Goal: Contribute content: Add original content to the website for others to see

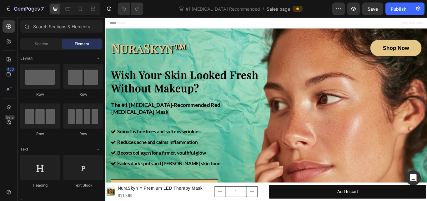
click at [191, 23] on div "Header" at bounding box center [292, 24] width 365 height 13
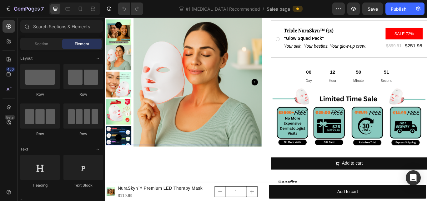
scroll to position [539, 0]
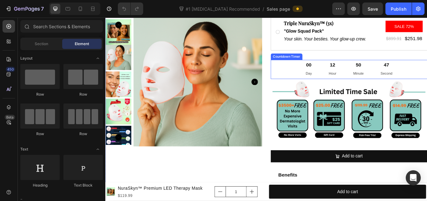
click at [316, 81] on div "00 Day 12 Hour 50 Minute 47 Second" at bounding box center [389, 78] width 183 height 22
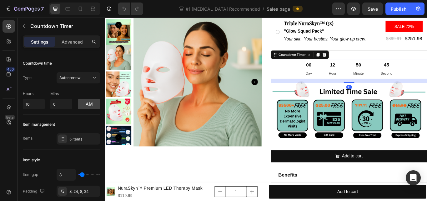
click at [359, 63] on icon at bounding box center [361, 61] width 4 height 4
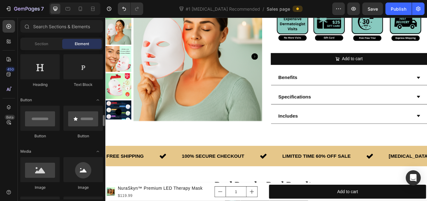
scroll to position [154, 0]
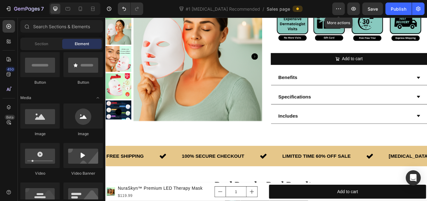
click at [339, 8] on icon "button" at bounding box center [339, 9] width 6 height 6
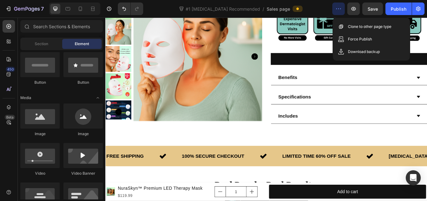
click at [328, 9] on div "#1 [MEDICAL_DATA] Recommended / Sales page" at bounding box center [240, 9] width 184 height 13
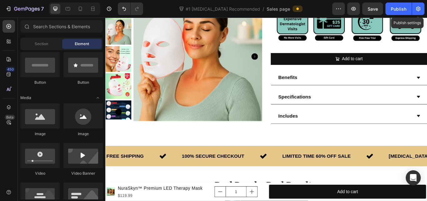
click at [414, 9] on button "button" at bounding box center [418, 9] width 13 height 13
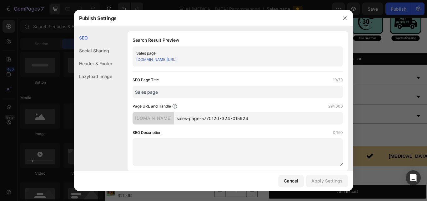
click at [342, 19] on button "button" at bounding box center [345, 18] width 10 height 10
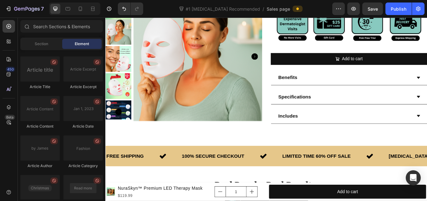
scroll to position [1842, 0]
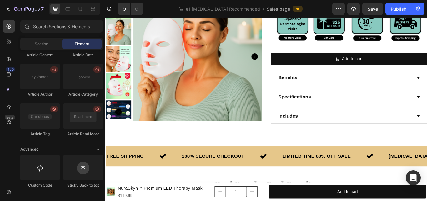
click at [43, 172] on div at bounding box center [39, 167] width 39 height 25
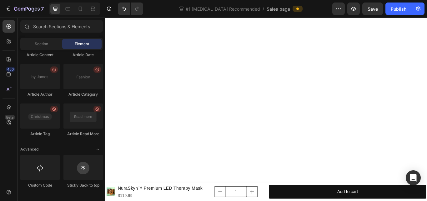
scroll to position [0, 0]
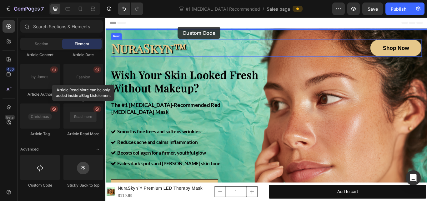
drag, startPoint x: 159, startPoint y: 186, endPoint x: 190, endPoint y: 28, distance: 160.9
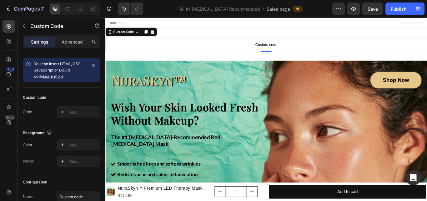
click at [290, 43] on p "Custom code" at bounding box center [292, 49] width 375 height 18
click at [289, 46] on span "Custom code" at bounding box center [292, 49] width 375 height 8
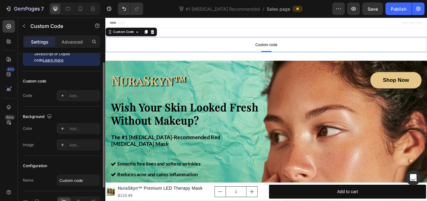
scroll to position [18, 0]
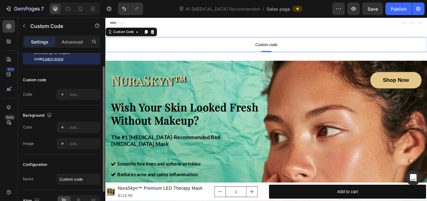
click at [80, 91] on div "Add..." at bounding box center [79, 94] width 44 height 11
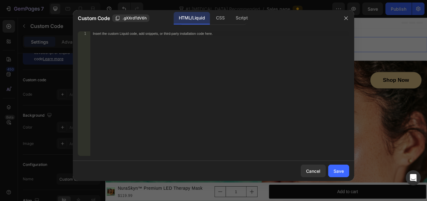
click at [179, 71] on div "Insert the custom Liquid code, add snippets, or third-party installation code h…" at bounding box center [219, 97] width 259 height 133
paste textarea "</script>"
type textarea "</script>"
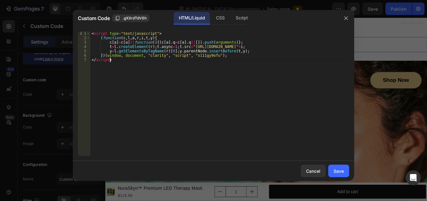
click at [339, 170] on div "Save" at bounding box center [339, 170] width 10 height 7
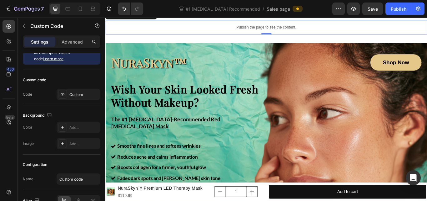
scroll to position [18, 0]
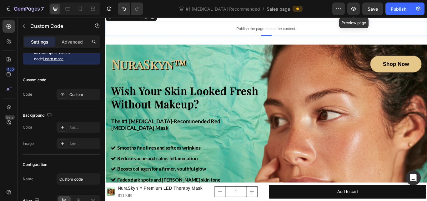
click at [357, 11] on icon "button" at bounding box center [354, 9] width 6 height 6
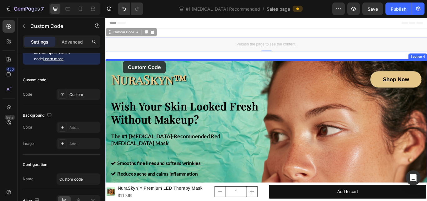
drag, startPoint x: 124, startPoint y: 33, endPoint x: 126, endPoint y: 68, distance: 35.1
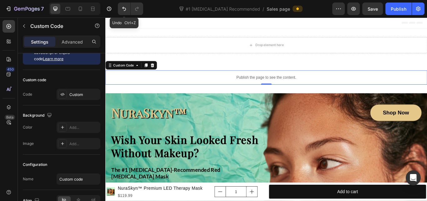
click at [126, 6] on icon "Undo/Redo" at bounding box center [124, 9] width 6 height 6
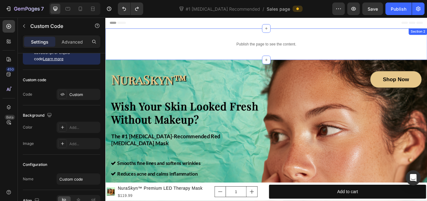
click at [131, 36] on div "Publish the page to see the content. Custom Code Section 2" at bounding box center [292, 48] width 375 height 37
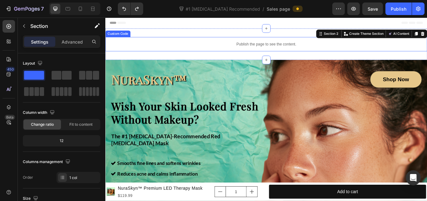
click at [225, 43] on div "Publish the page to see the content." at bounding box center [292, 48] width 375 height 17
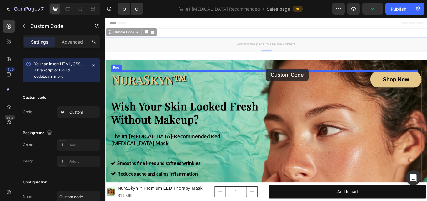
drag, startPoint x: 135, startPoint y: 34, endPoint x: 292, endPoint y: 77, distance: 163.6
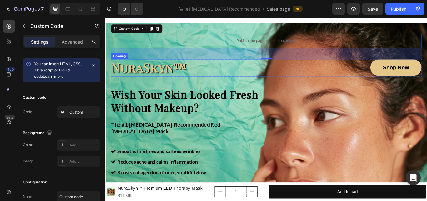
scroll to position [46, 0]
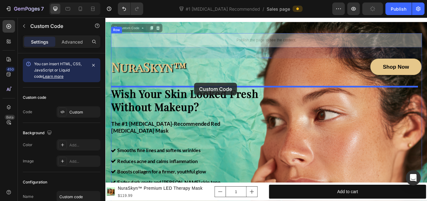
drag, startPoint x: 133, startPoint y: 28, endPoint x: 209, endPoint y: 94, distance: 100.0
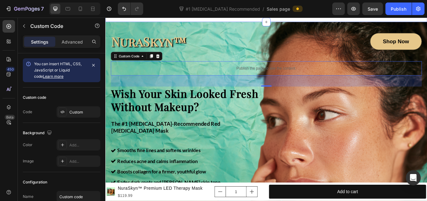
click at [256, 21] on div "Drop element here Section 2" at bounding box center [292, 3] width 375 height 39
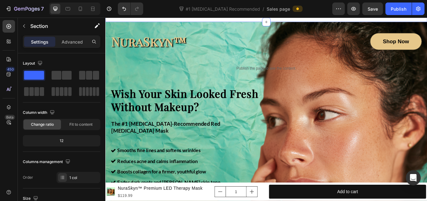
scroll to position [0, 0]
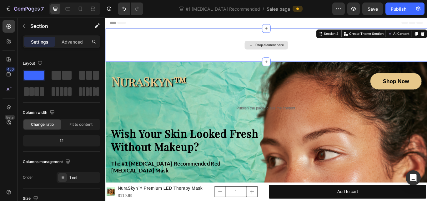
click at [236, 42] on div "Drop element here" at bounding box center [292, 49] width 375 height 19
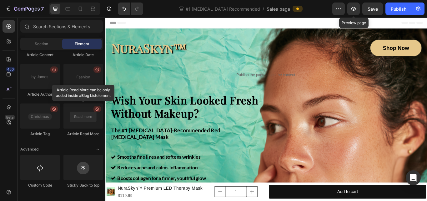
click at [355, 6] on icon "button" at bounding box center [354, 9] width 6 height 6
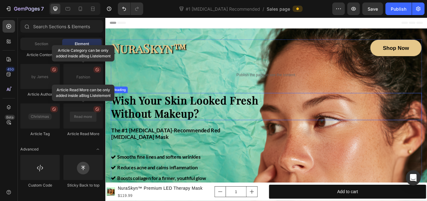
click at [241, 132] on h1 "Wish Your Skin Looked Fresh Without Makeup?" at bounding box center [204, 121] width 184 height 32
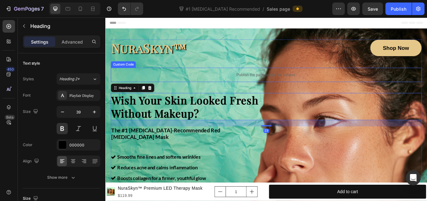
click at [224, 81] on p "Publish the page to see the content." at bounding box center [293, 84] width 363 height 7
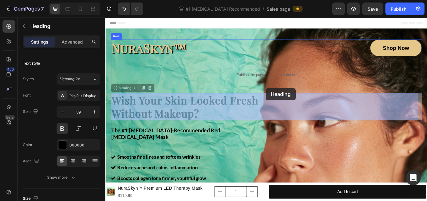
drag, startPoint x: 292, startPoint y: 105, endPoint x: 292, endPoint y: 99, distance: 6.3
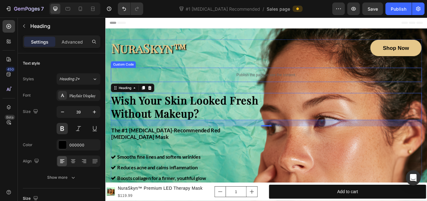
click at [216, 83] on p "Publish the page to see the content." at bounding box center [293, 84] width 363 height 7
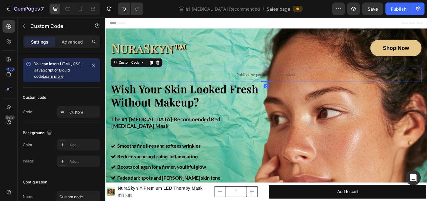
drag, startPoint x: 291, startPoint y: 104, endPoint x: 291, endPoint y: 88, distance: 16.3
click at [291, 88] on div "Publish the page to see the content. Custom Code 0" at bounding box center [293, 84] width 363 height 17
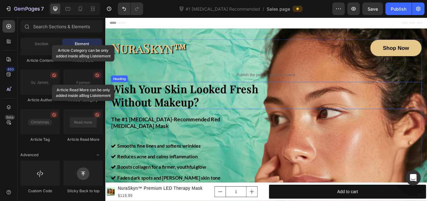
click at [235, 122] on h1 "Wish Your Skin Looked Fresh Without Makeup?" at bounding box center [204, 109] width 184 height 32
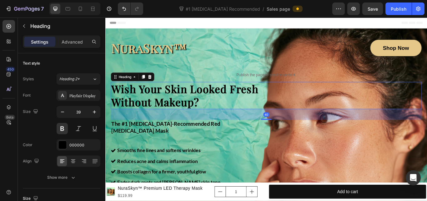
drag, startPoint x: 293, startPoint y: 131, endPoint x: 293, endPoint y: 136, distance: 5.3
click at [293, 136] on div at bounding box center [293, 135] width 13 height 1
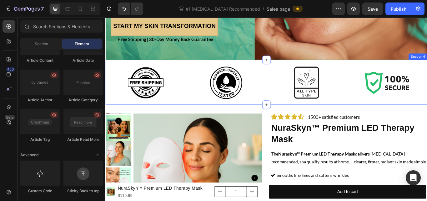
scroll to position [145, 0]
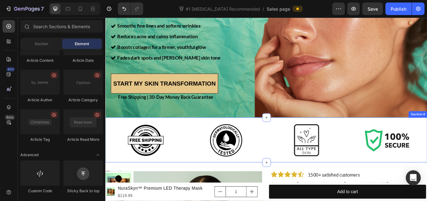
click at [354, 68] on div "Smooths fine lines and softens wrinkles Reduces acne and calms inflammation Boo…" at bounding box center [293, 45] width 363 height 49
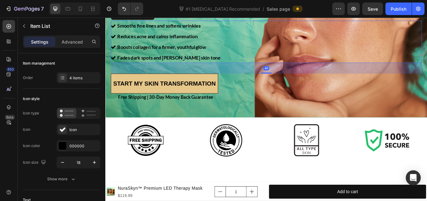
scroll to position [0, 0]
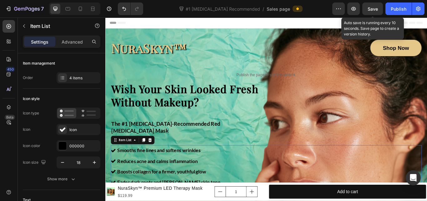
click at [371, 8] on span "Save" at bounding box center [373, 8] width 10 height 5
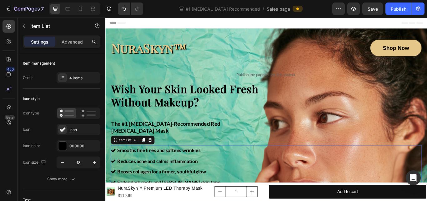
click at [395, 10] on div "Publish" at bounding box center [399, 9] width 16 height 7
click at [359, 9] on button "button" at bounding box center [354, 9] width 13 height 13
